Goal: Task Accomplishment & Management: Use online tool/utility

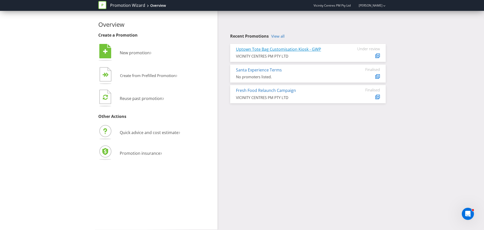
click at [288, 48] on link "Uptown Tote Bag Customisation Kiosk - GWP" at bounding box center [278, 49] width 85 height 6
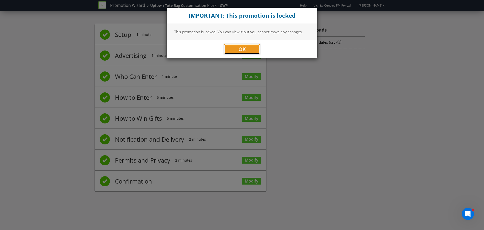
click at [250, 45] on button "OK" at bounding box center [242, 49] width 36 height 10
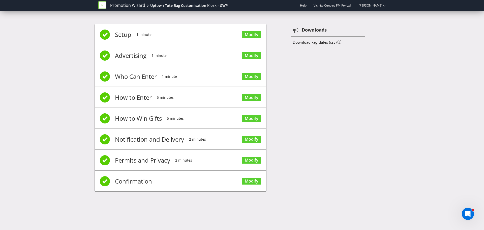
click at [123, 35] on span "Setup" at bounding box center [123, 34] width 16 height 20
click at [242, 33] on link "Modify" at bounding box center [251, 34] width 19 height 7
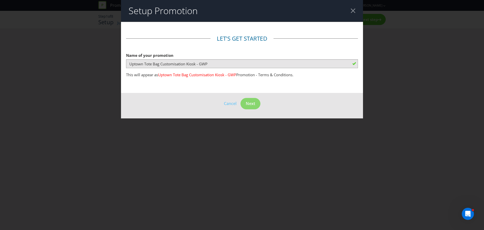
click at [351, 11] on div at bounding box center [353, 10] width 5 height 5
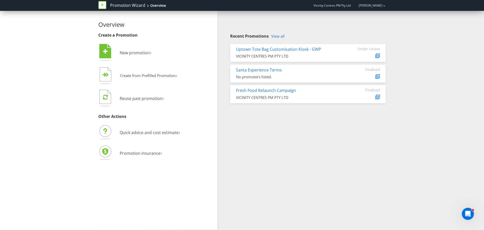
click at [411, 75] on div "Overview Create a Promotion  New promotion ›   Create from Prefilled Promoti…" at bounding box center [242, 120] width 484 height 218
